Goal: Participate in discussion: Engage in conversation with other users on a specific topic

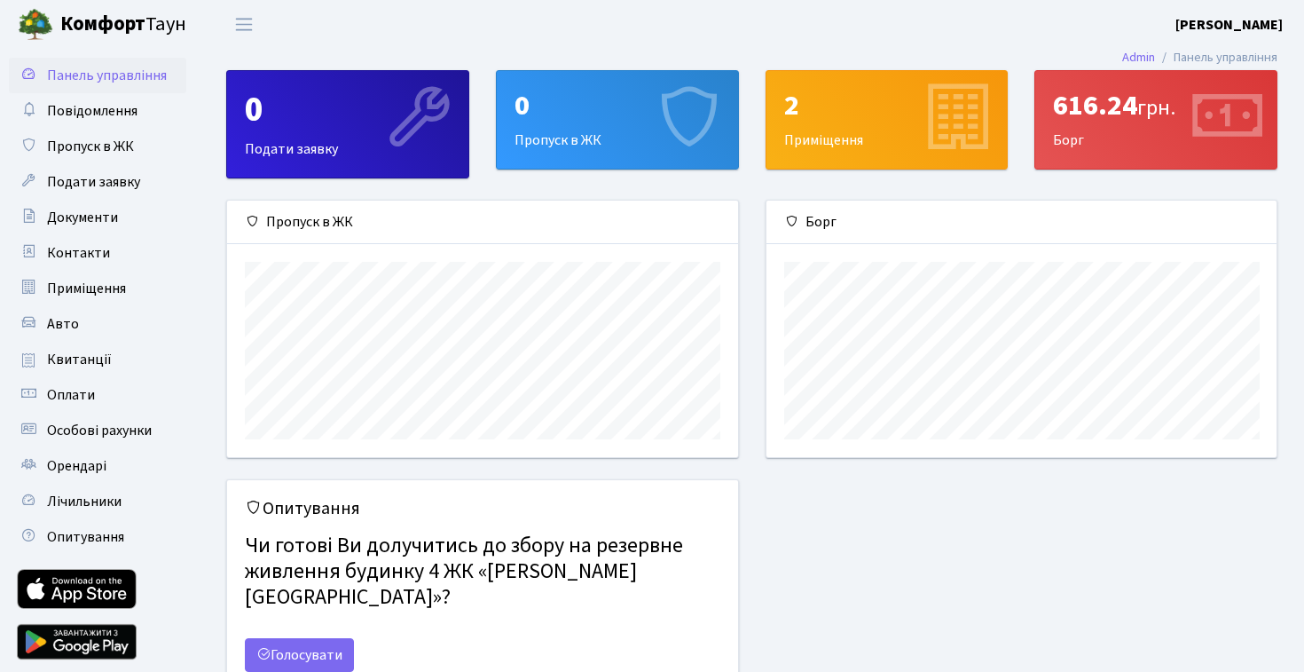
scroll to position [256, 510]
click at [301, 638] on link "Голосувати" at bounding box center [299, 655] width 109 height 34
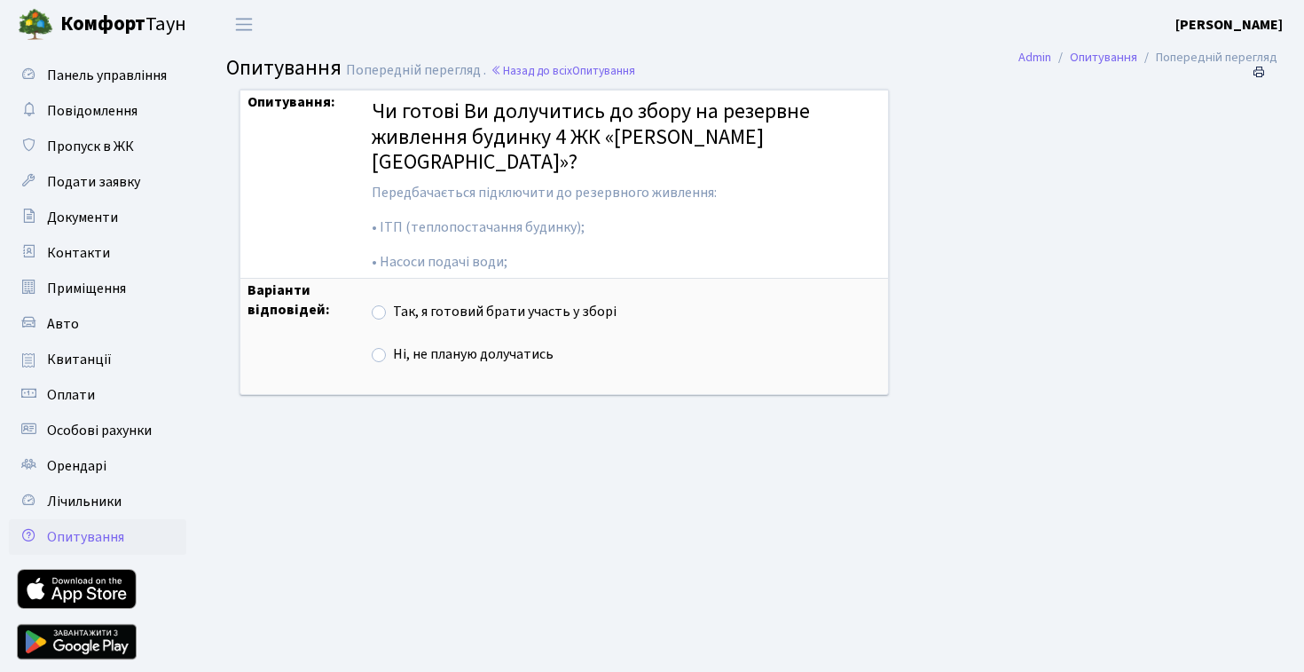
click at [372, 310] on div "Так, я готовий брати участь у зборі" at bounding box center [626, 312] width 509 height 21
click at [393, 311] on label "Так, я готовий брати участь у зборі" at bounding box center [505, 312] width 224 height 20
click at [393, 311] on input "Так, я готовий брати участь у зборі" at bounding box center [399, 308] width 12 height 12
radio input "true"
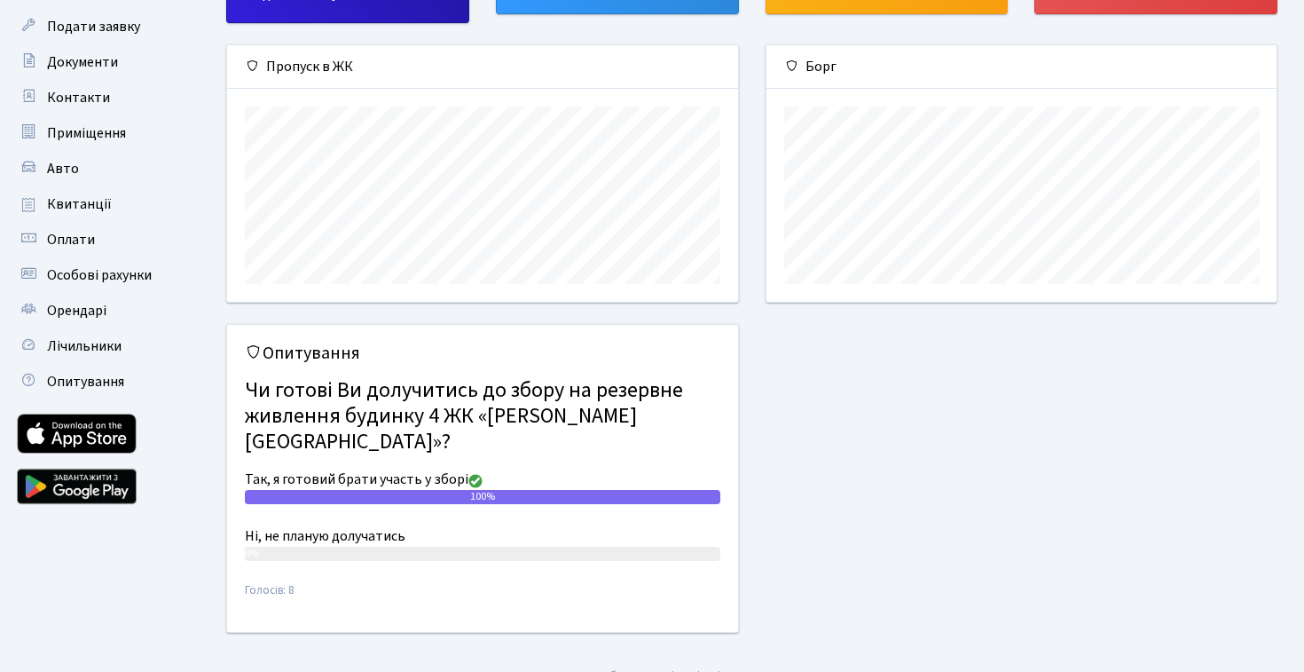
scroll to position [154, 0]
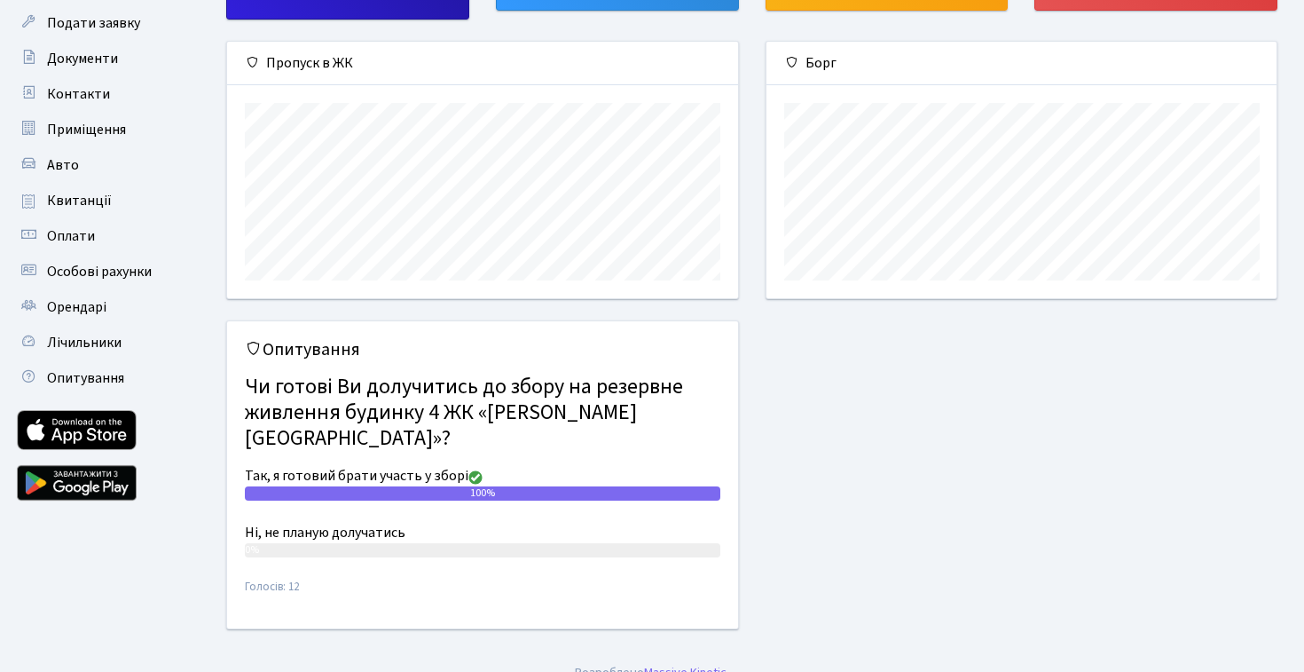
scroll to position [154, 0]
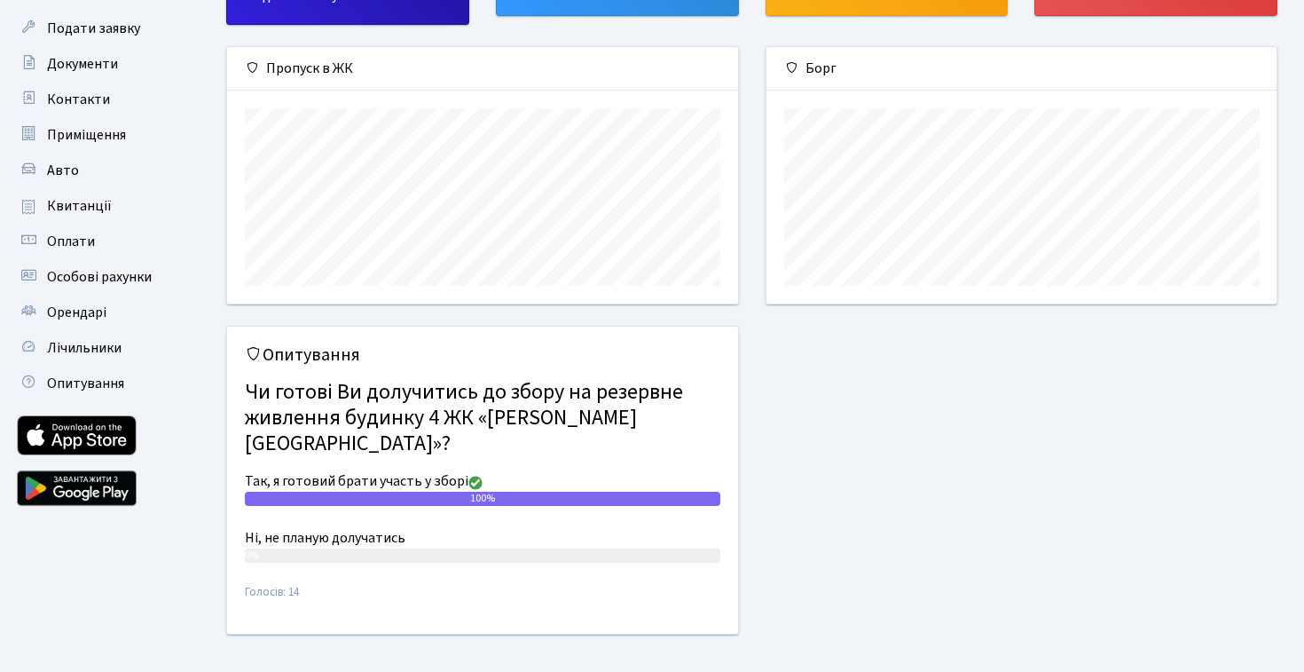
scroll to position [256, 510]
